Goal: Task Accomplishment & Management: Use online tool/utility

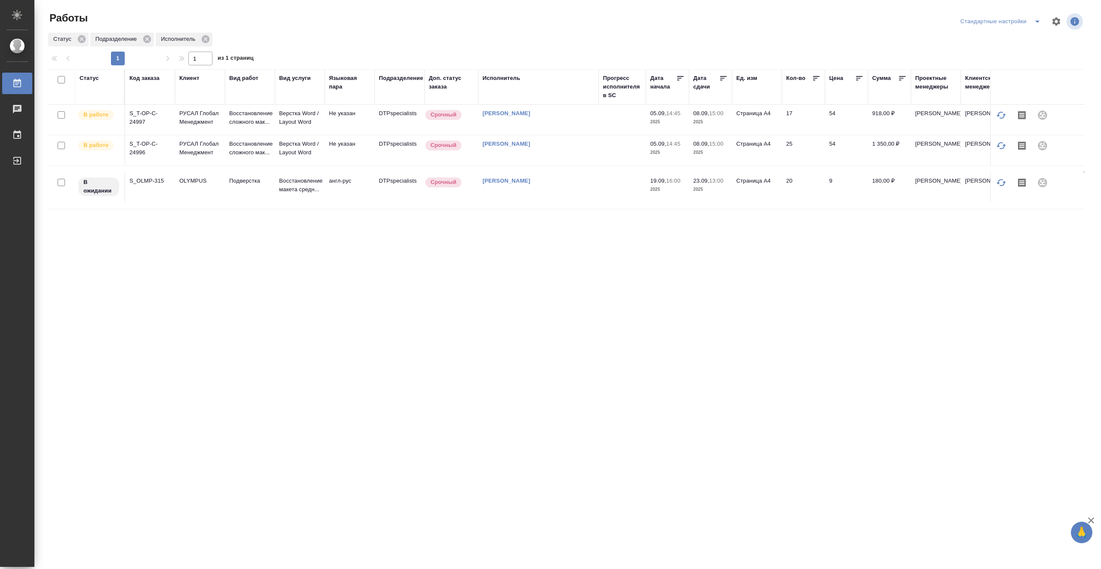
click at [611, 125] on td at bounding box center [622, 120] width 47 height 30
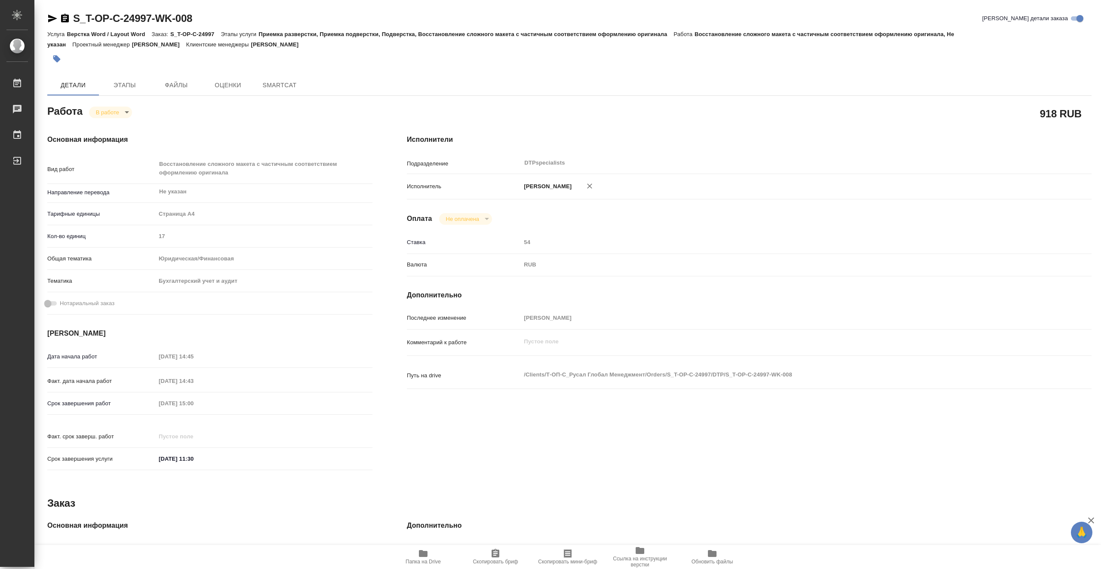
type textarea "x"
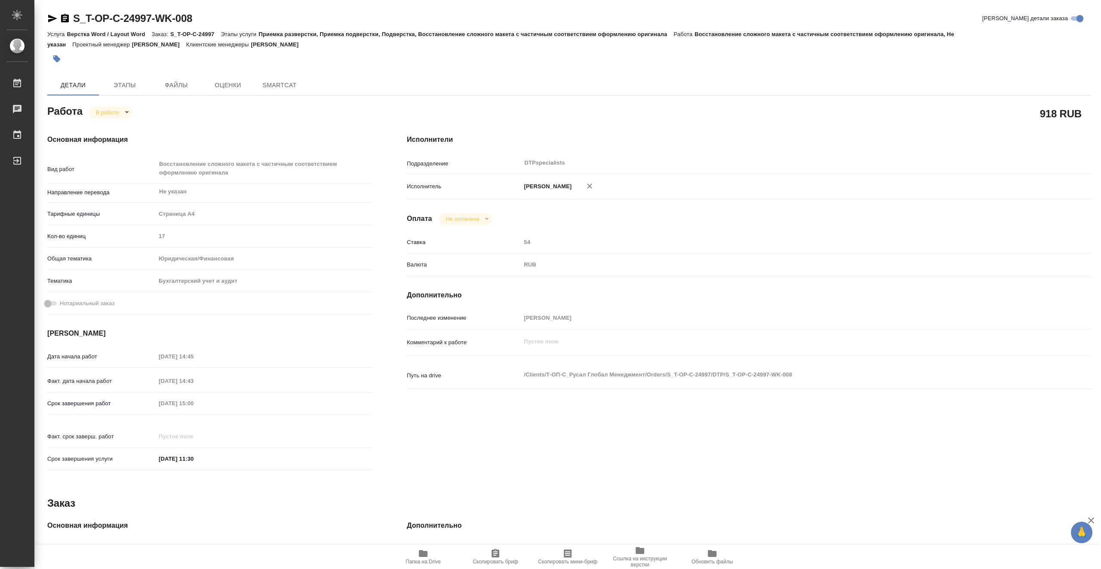
type textarea "x"
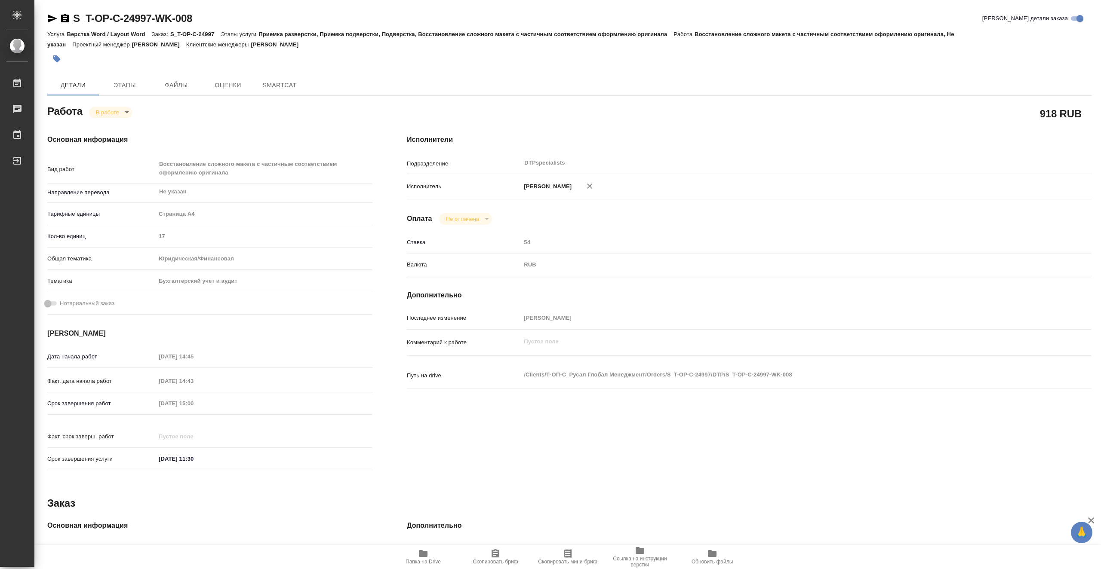
type textarea "x"
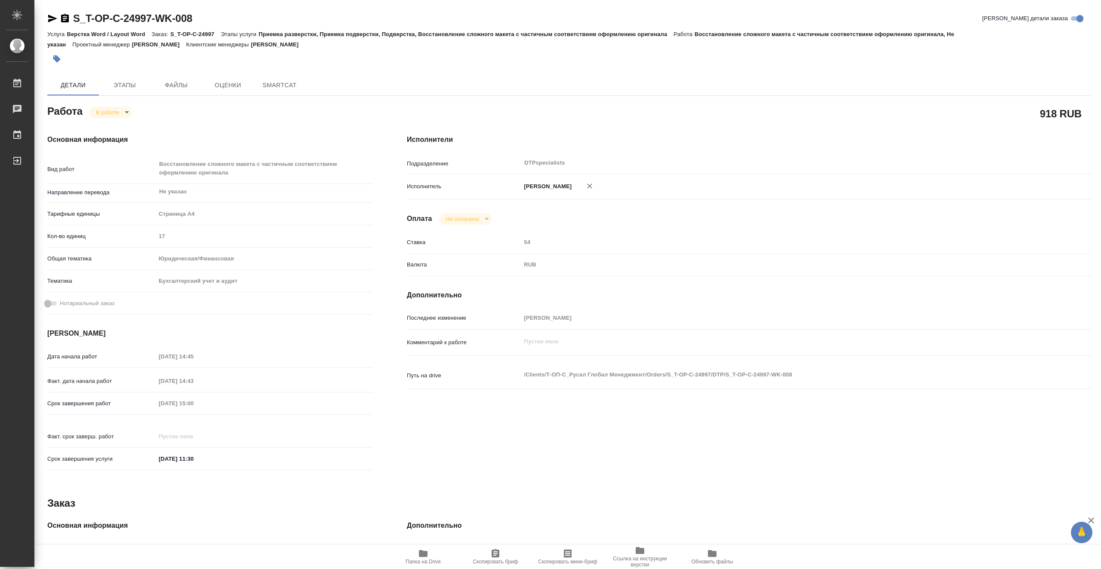
type textarea "x"
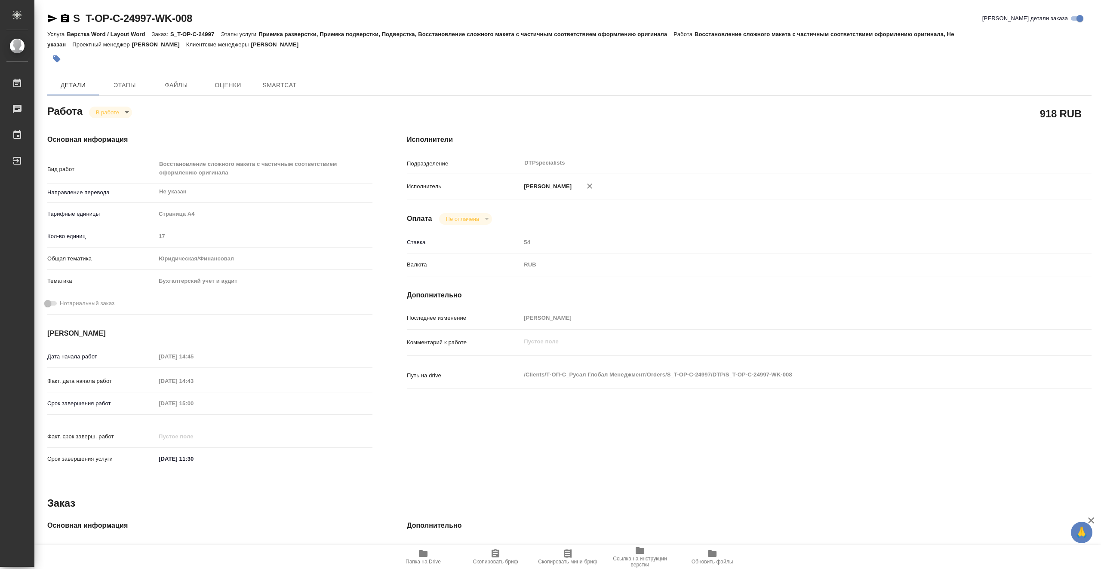
type textarea "x"
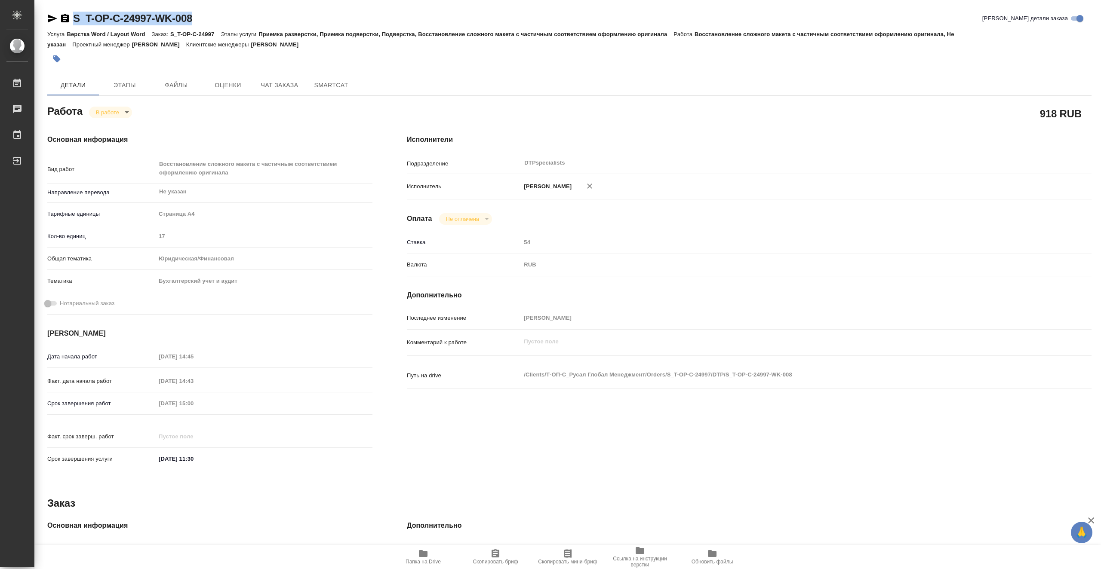
type textarea "x"
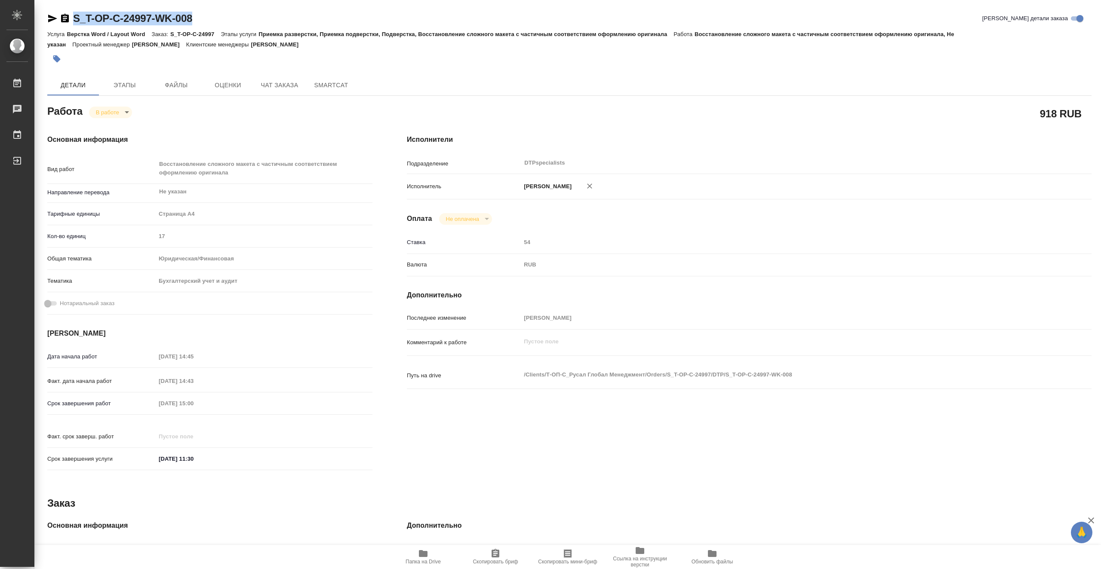
drag, startPoint x: 195, startPoint y: 15, endPoint x: 71, endPoint y: 18, distance: 123.5
click at [71, 18] on div "S_T-OP-C-24997-WK-008 Кратко детали заказа" at bounding box center [569, 19] width 1044 height 14
copy link "S_T-OP-C-24997-WK-008"
type textarea "x"
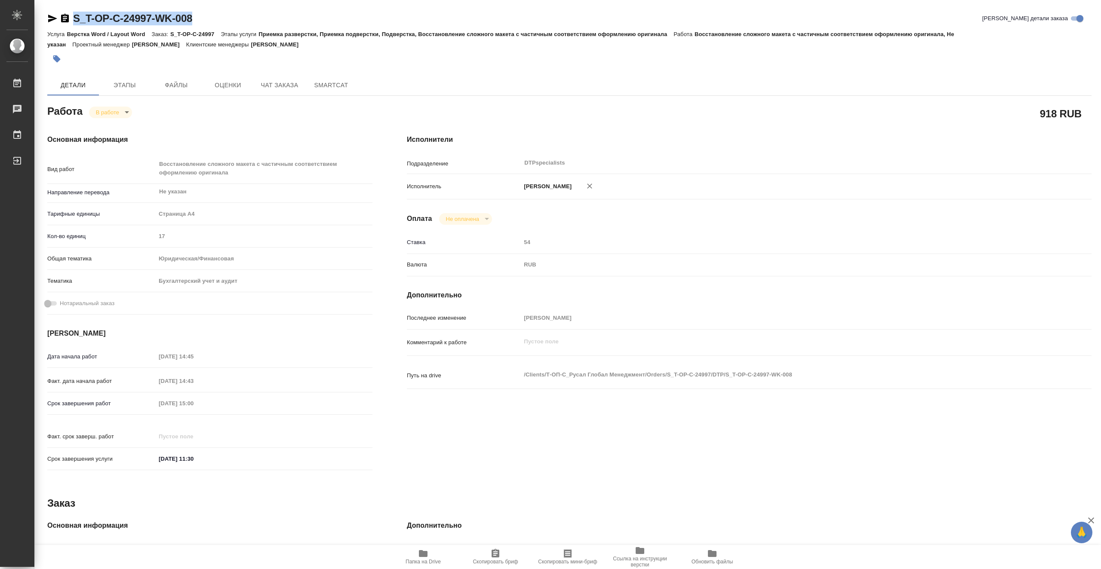
type textarea "x"
click at [429, 554] on span "Папка на Drive" at bounding box center [423, 557] width 62 height 16
